Goal: Task Accomplishment & Management: Manage account settings

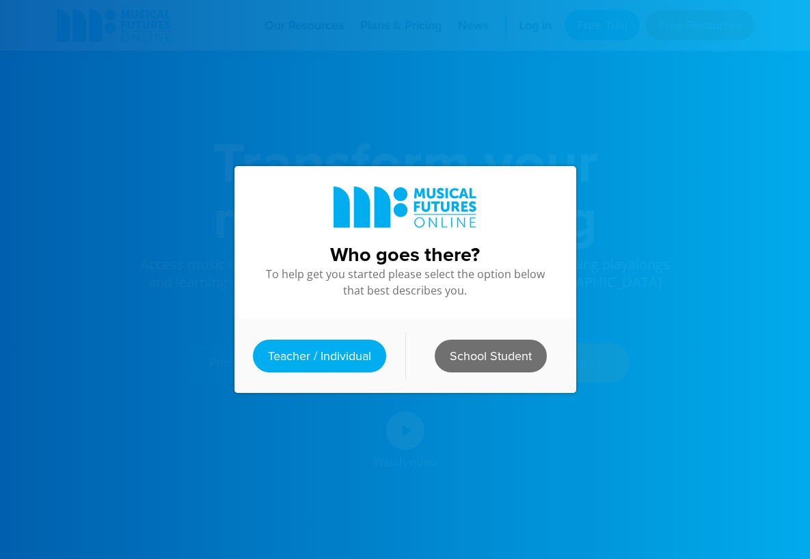
click at [499, 362] on link "School Student" at bounding box center [491, 356] width 112 height 33
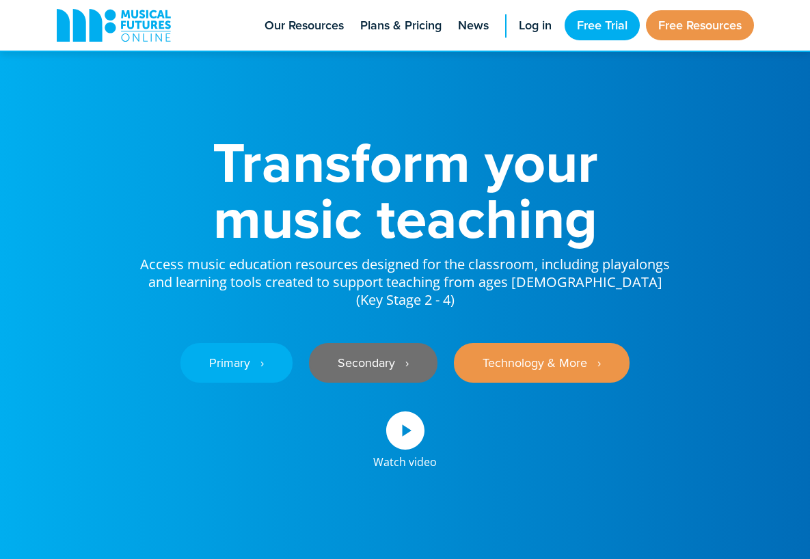
click at [370, 343] on link "Secondary ‎‏‏‎ ‎ ›" at bounding box center [373, 363] width 129 height 40
click at [381, 343] on link "Secondary ‎‏‏‎ ‎ ›" at bounding box center [373, 363] width 129 height 40
click at [525, 24] on span "Log in" at bounding box center [535, 25] width 33 height 18
click at [531, 23] on span "Log in" at bounding box center [535, 25] width 33 height 18
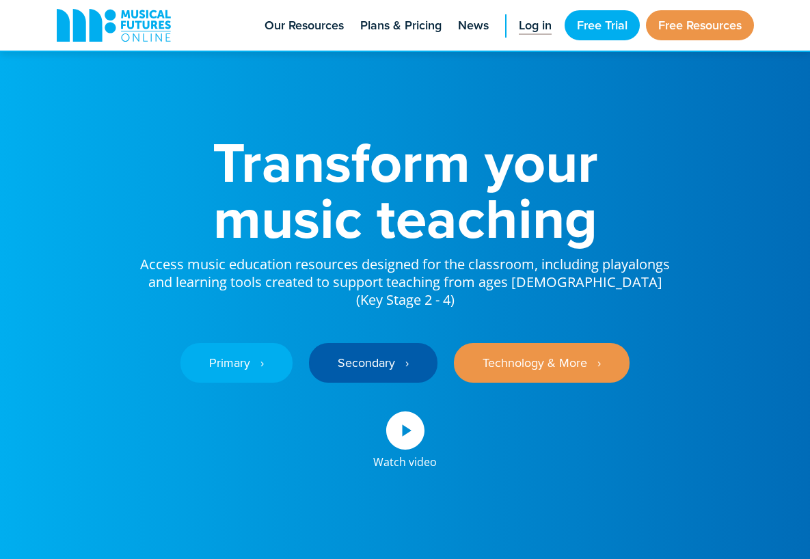
click at [541, 31] on span "Log in" at bounding box center [535, 25] width 33 height 18
click at [160, 188] on h1 "Transform your music teaching" at bounding box center [405, 190] width 533 height 112
click at [532, 34] on span "Log in" at bounding box center [535, 25] width 33 height 18
click at [519, 25] on span "Log in" at bounding box center [535, 25] width 33 height 18
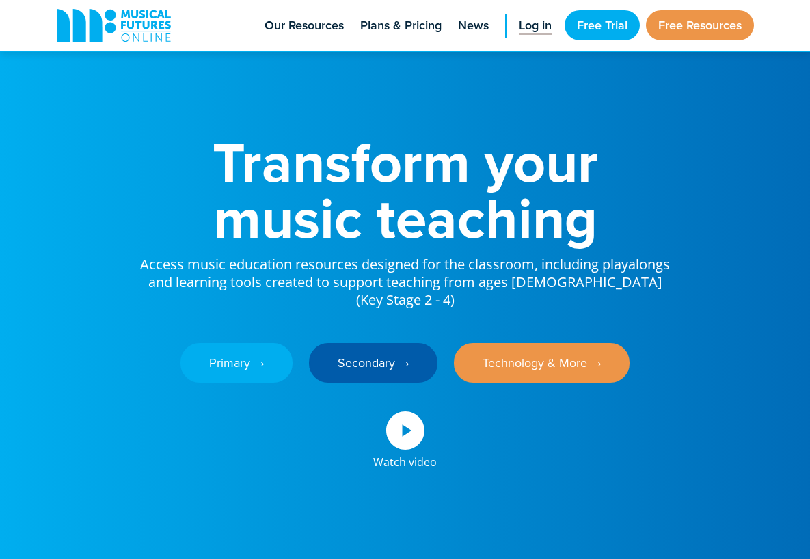
click at [519, 27] on span "Log in" at bounding box center [535, 25] width 33 height 18
click at [350, 349] on link "Secondary ‎‏‏‎ ‎ ›" at bounding box center [373, 363] width 129 height 40
